Goal: Communication & Community: Answer question/provide support

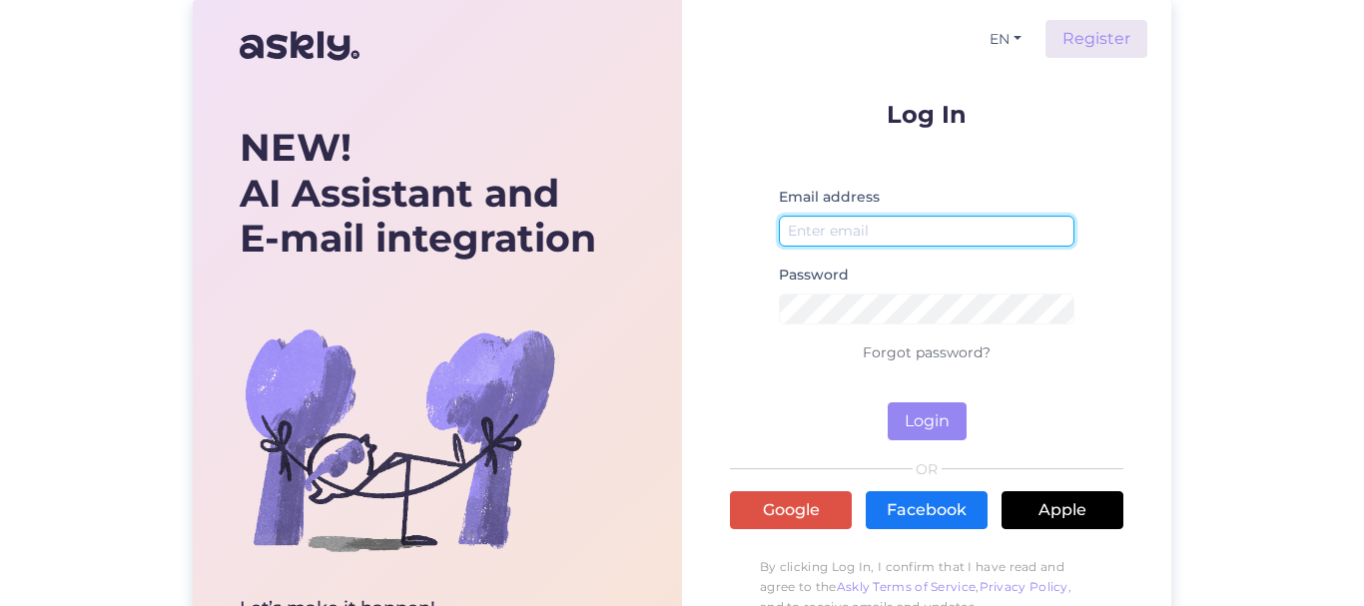
click at [854, 231] on input "email" at bounding box center [927, 231] width 296 height 31
type input "[EMAIL_ADDRESS][DOMAIN_NAME]"
click at [888, 402] on button "Login" at bounding box center [927, 421] width 79 height 38
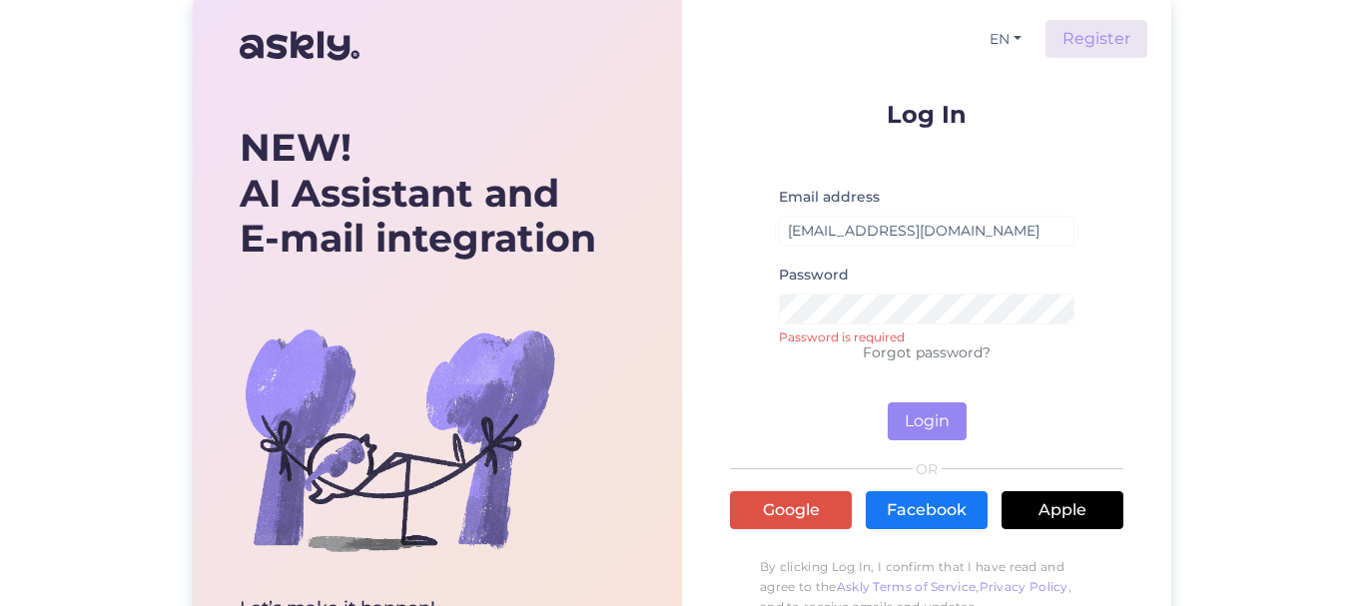
click at [870, 325] on div "Password Password is required" at bounding box center [927, 302] width 296 height 78
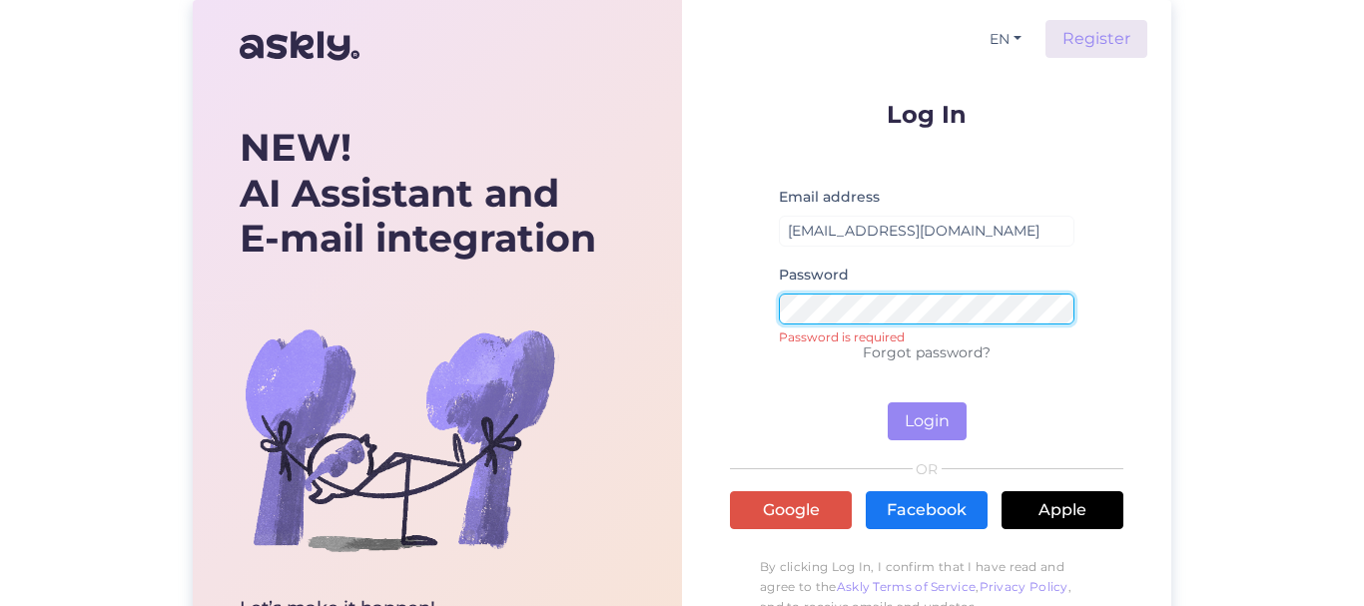
click at [888, 402] on button "Login" at bounding box center [927, 421] width 79 height 38
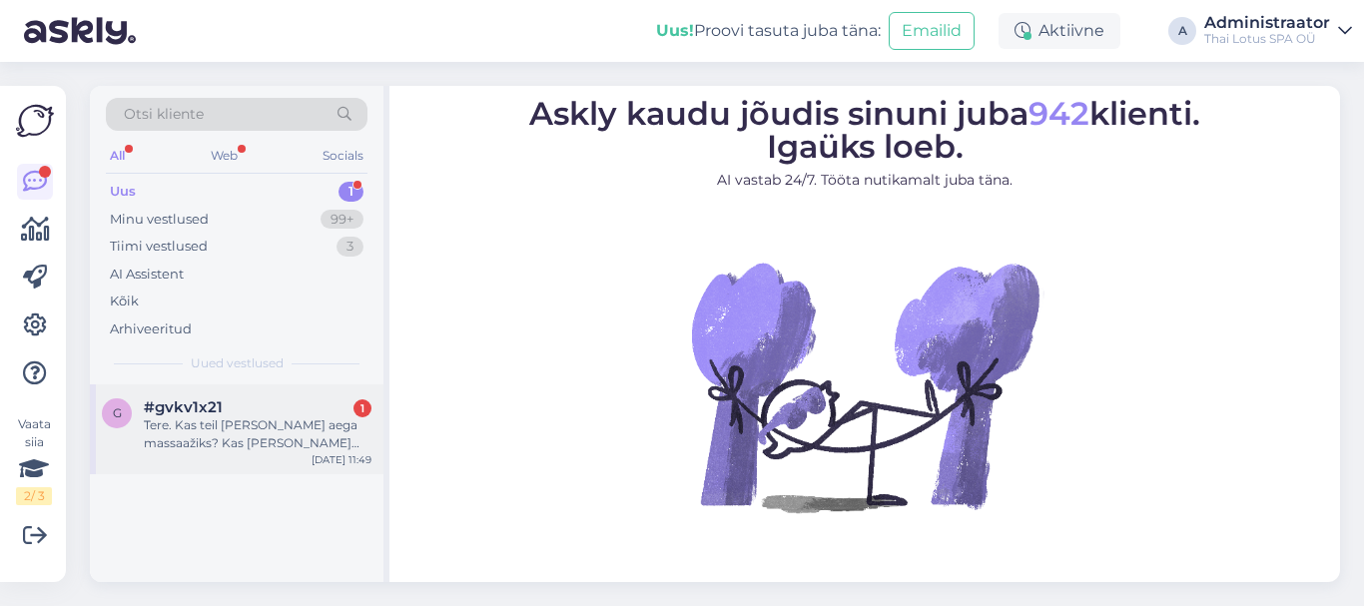
click at [196, 457] on div "g #gvkv1x21 1 Tere. Kas teil [PERSON_NAME] aega massaažiks? Kas [PERSON_NAME] o…" at bounding box center [237, 429] width 294 height 90
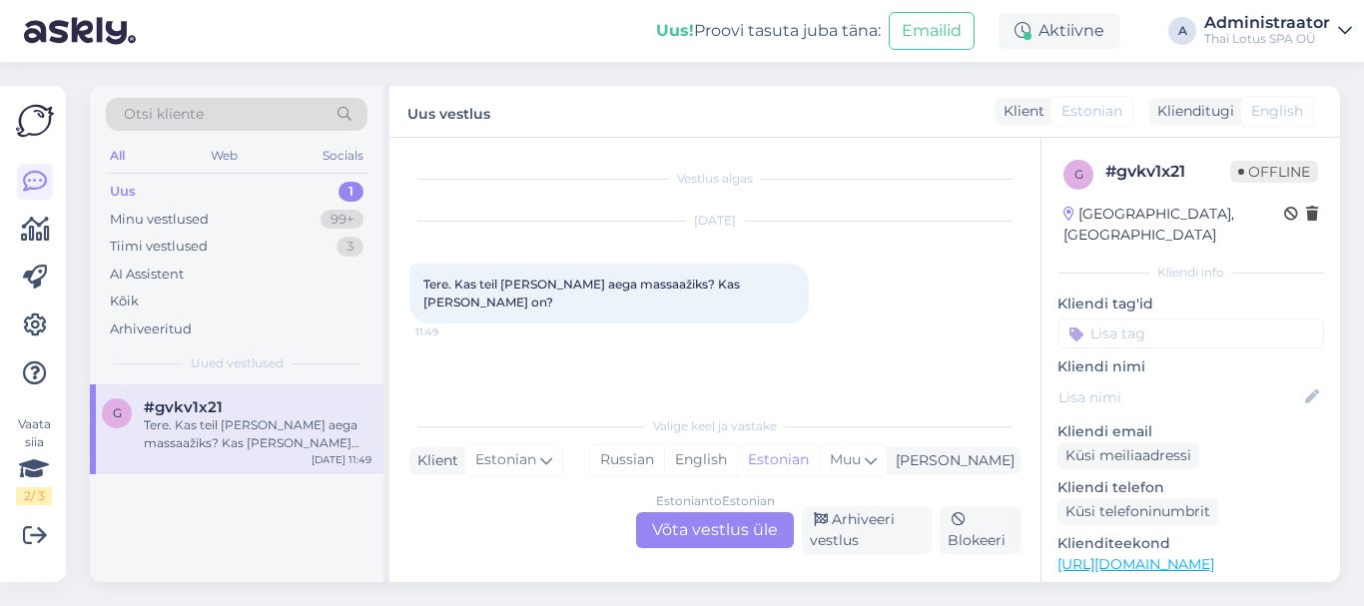
click at [683, 536] on div "Estonian to Estonian Võta vestlus üle" at bounding box center [715, 530] width 158 height 36
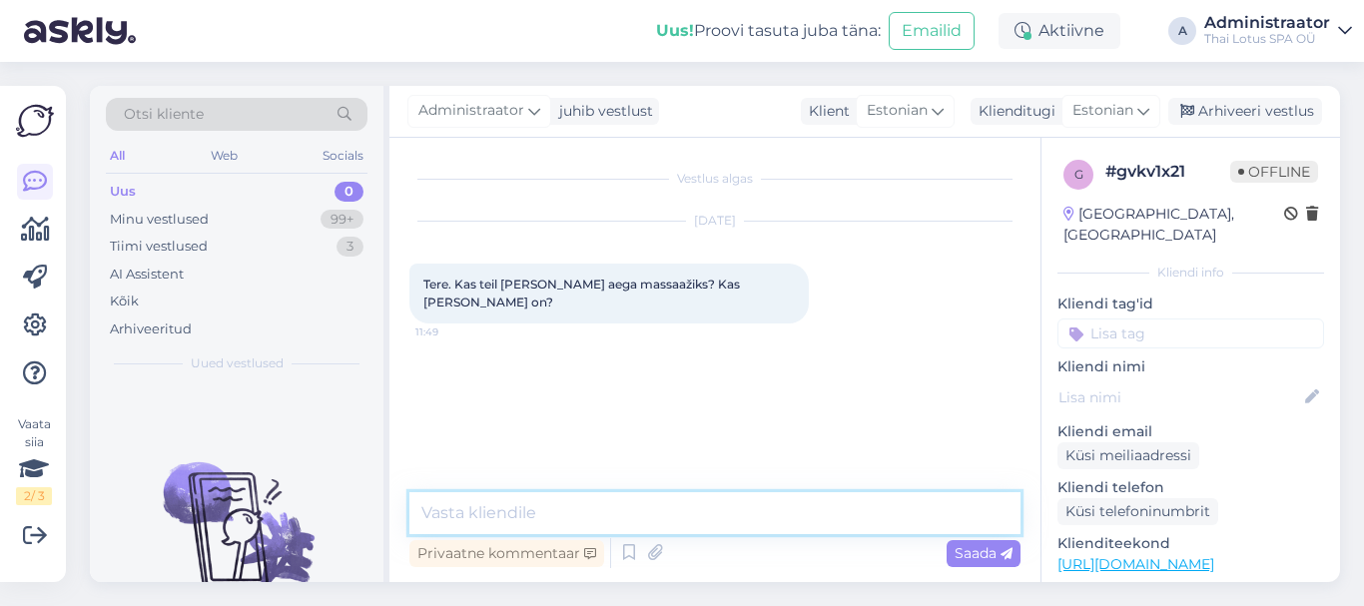
click at [746, 513] on textarea at bounding box center [714, 513] width 611 height 42
type textarea "t"
type textarea "Tere! Meil on pakkuda aega alates kella 14:00st."
click at [960, 551] on span "Saada" at bounding box center [984, 553] width 58 height 18
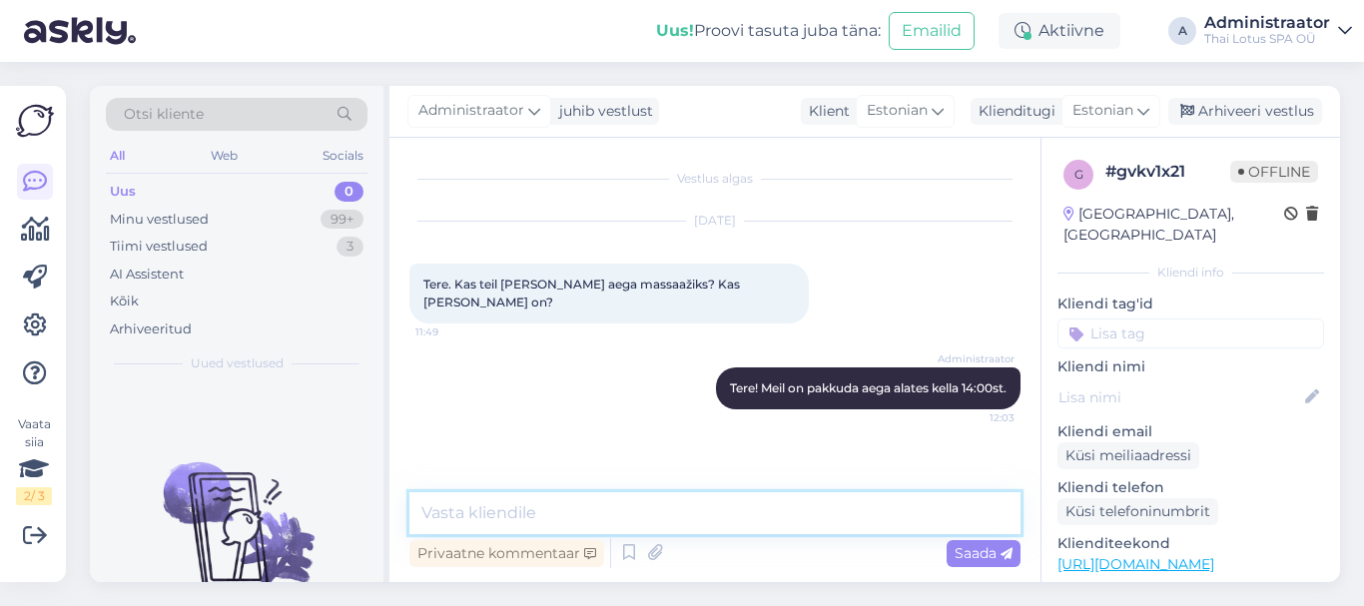
click at [552, 521] on textarea at bounding box center [714, 513] width 611 height 42
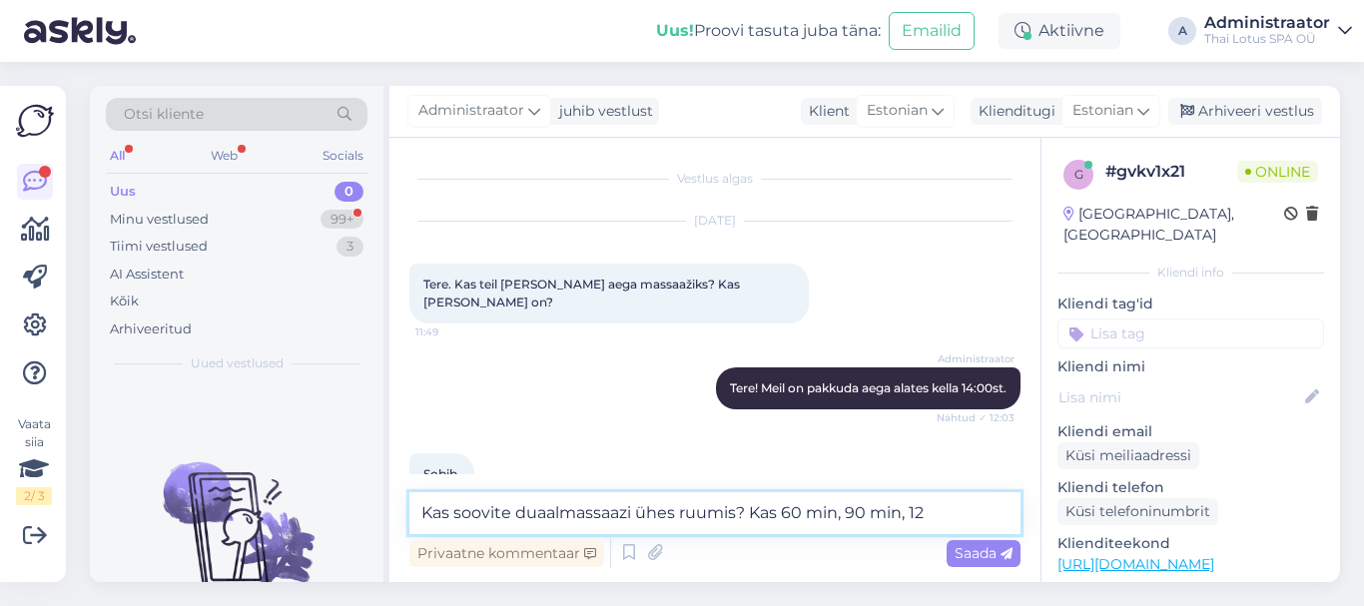
scroll to position [25, 0]
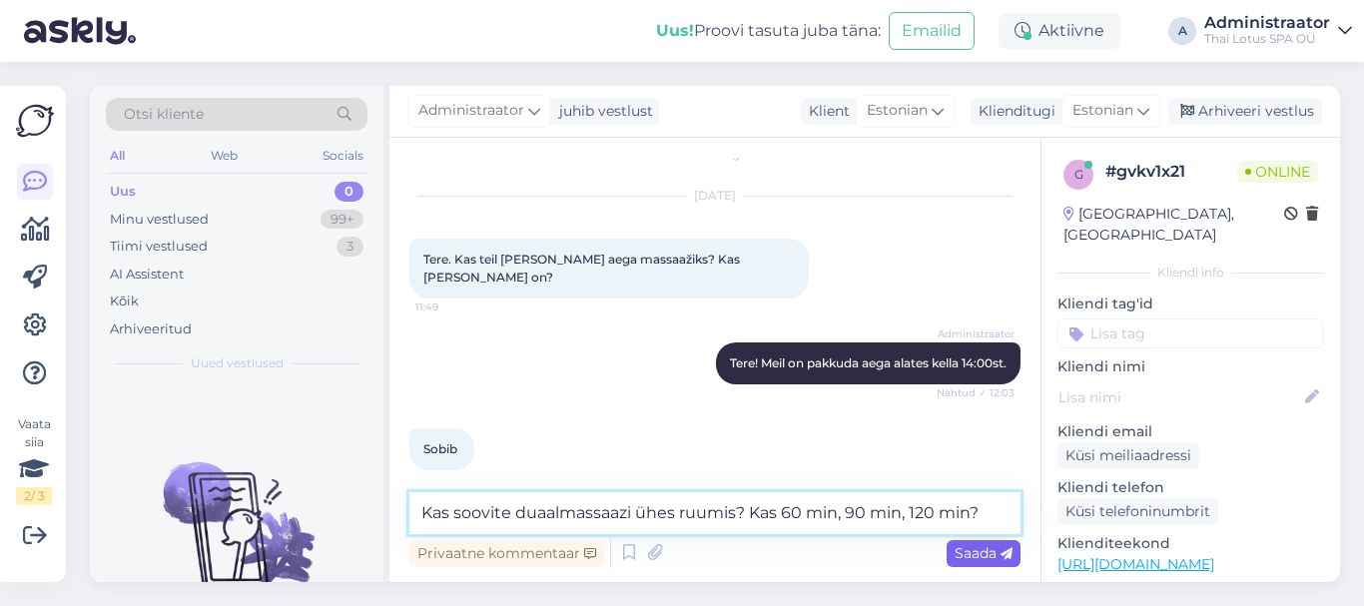
type textarea "Kas soovite duaalmassaazi ühes ruumis? Kas 60 min, 90 min, 120 min?"
click at [980, 551] on span "Saada" at bounding box center [984, 553] width 58 height 18
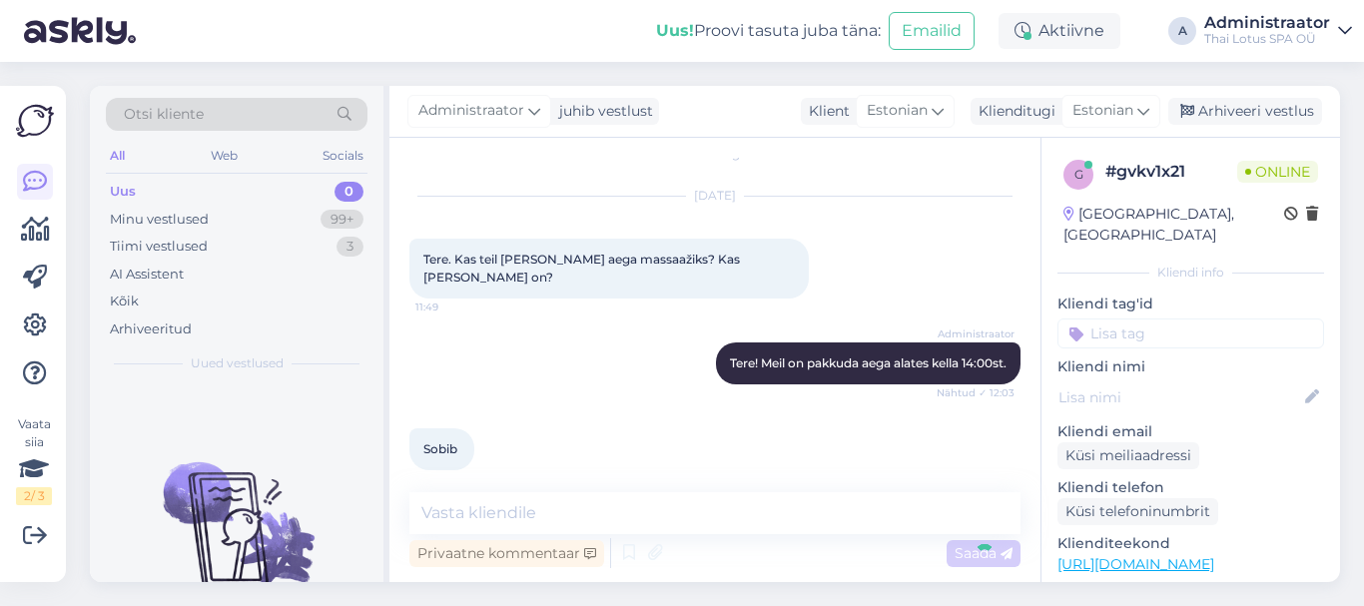
scroll to position [129, 0]
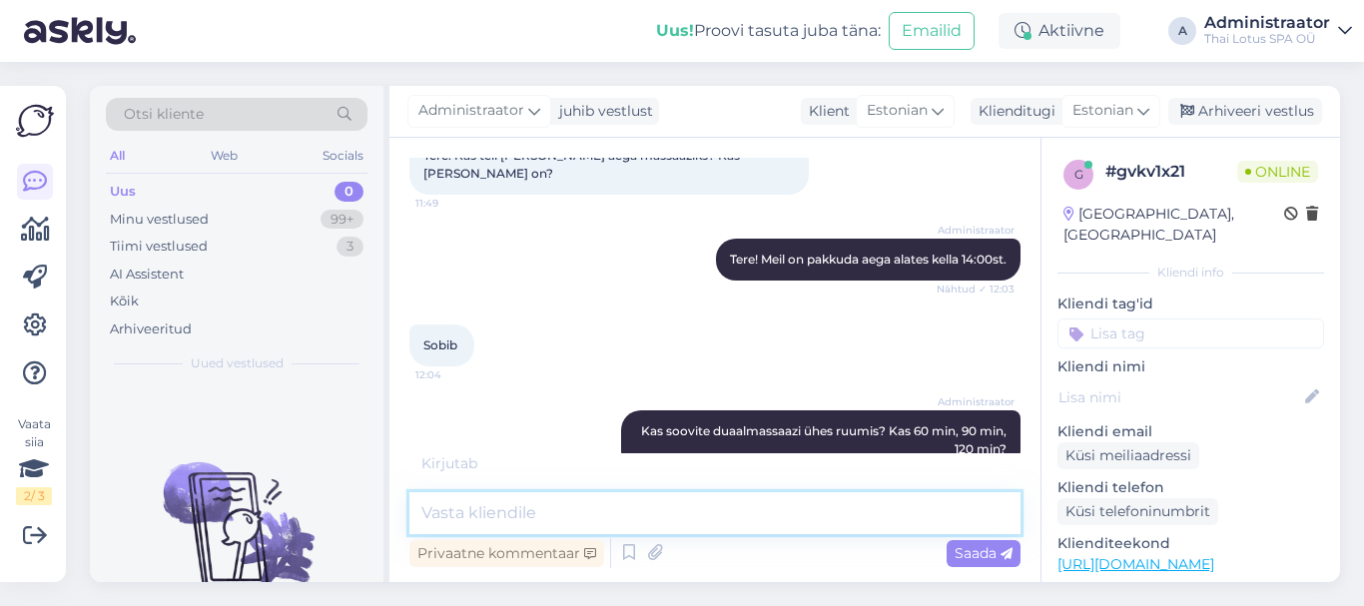
click at [797, 517] on textarea at bounding box center [714, 513] width 611 height 42
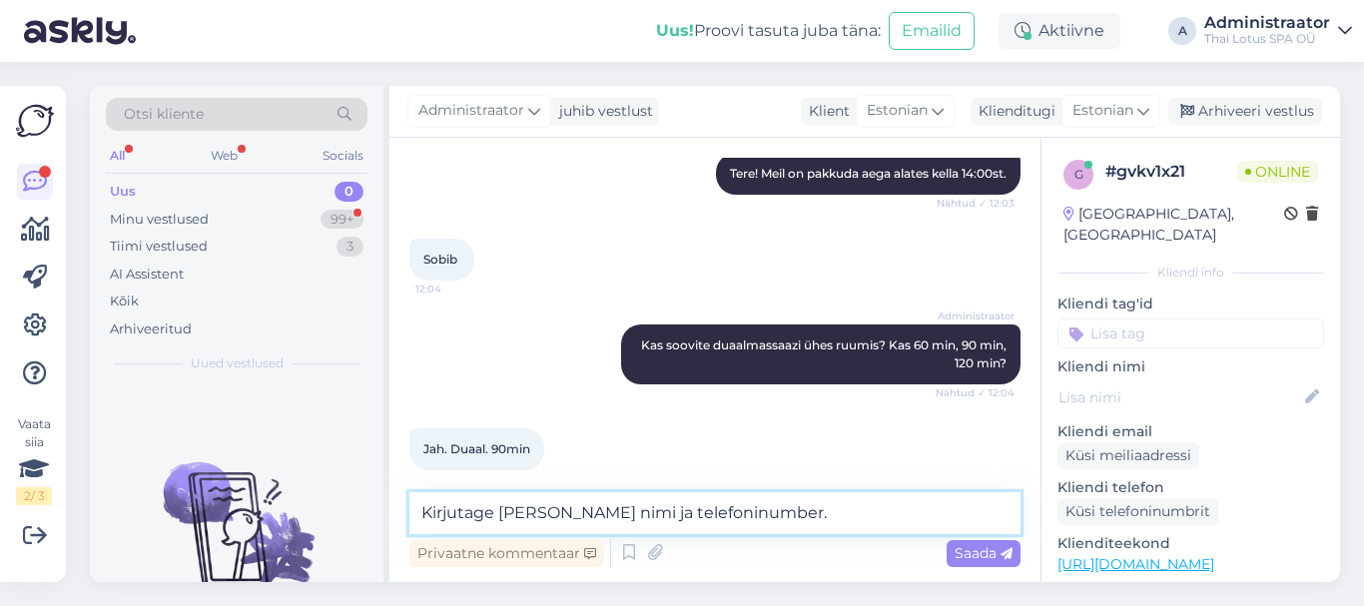
scroll to position [301, 0]
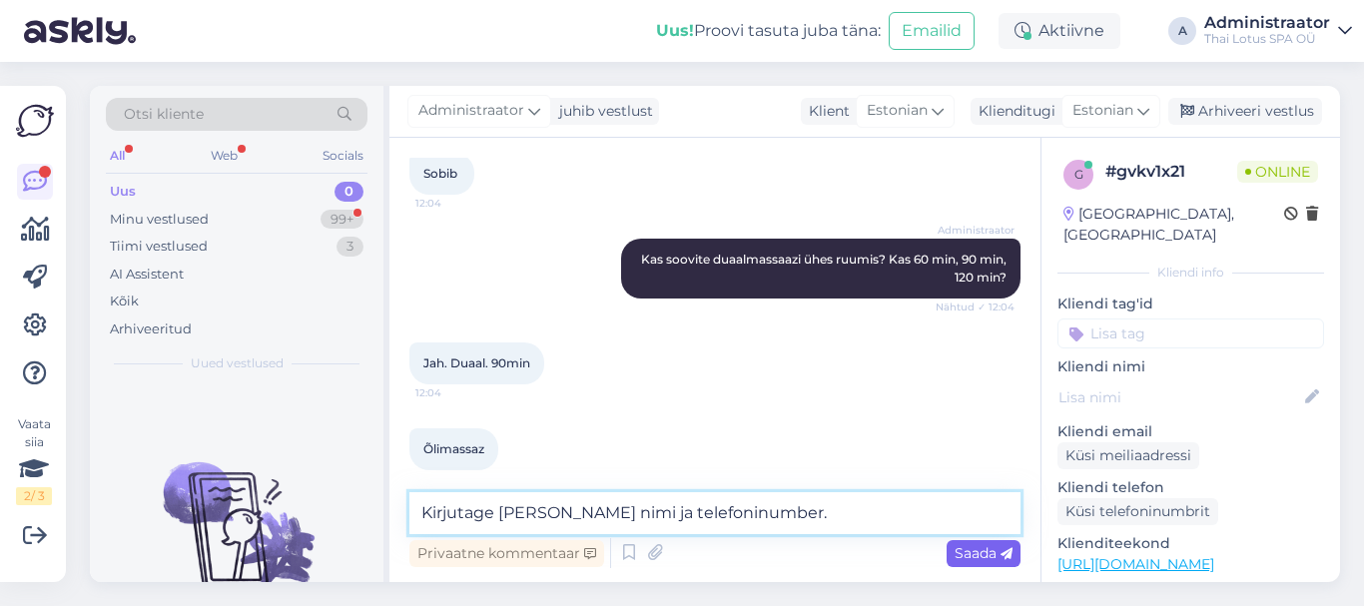
type textarea "Kirjutage [PERSON_NAME] nimi ja telefoninumber."
click at [972, 558] on span "Saada" at bounding box center [984, 553] width 58 height 18
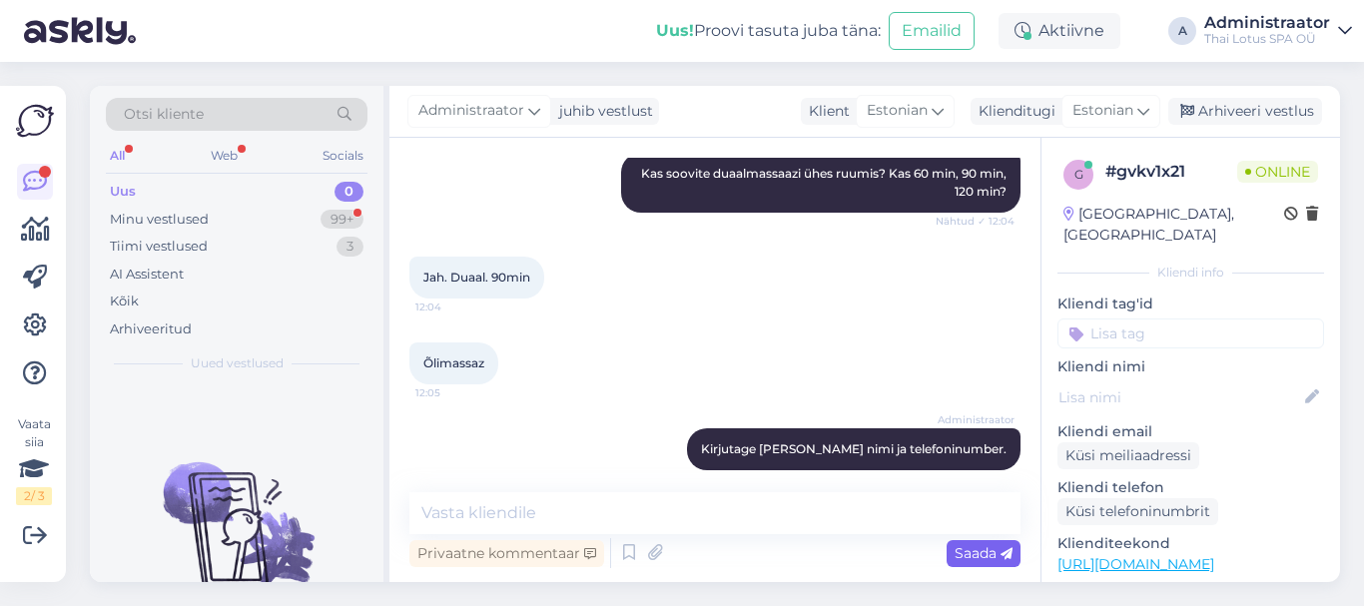
scroll to position [472, 0]
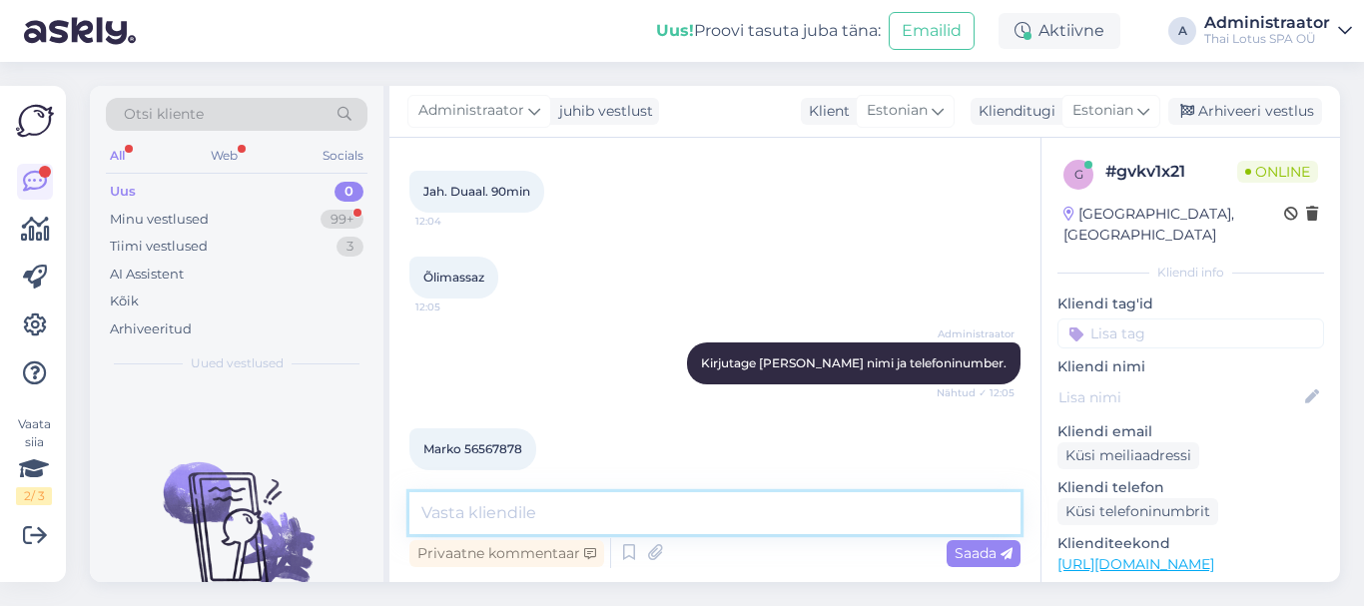
click at [567, 521] on textarea at bounding box center [714, 513] width 611 height 42
type textarea "Ootame Teid [PERSON_NAME] 14:00."
click at [970, 545] on span "Saada" at bounding box center [984, 553] width 58 height 18
